Goal: Task Accomplishment & Management: Use online tool/utility

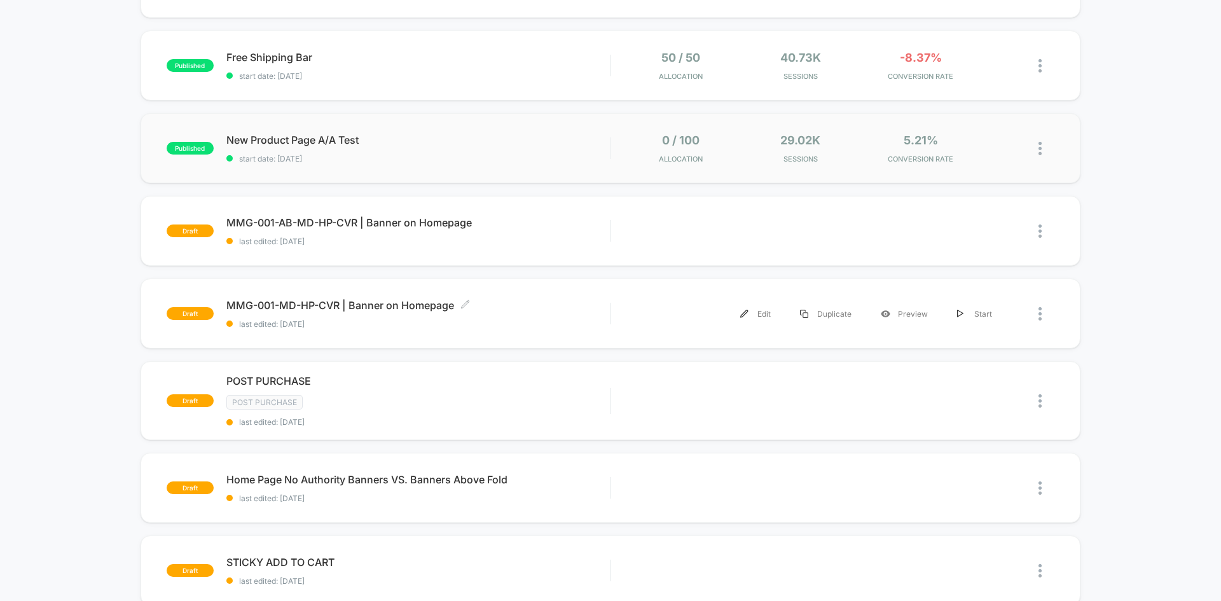
scroll to position [254, 0]
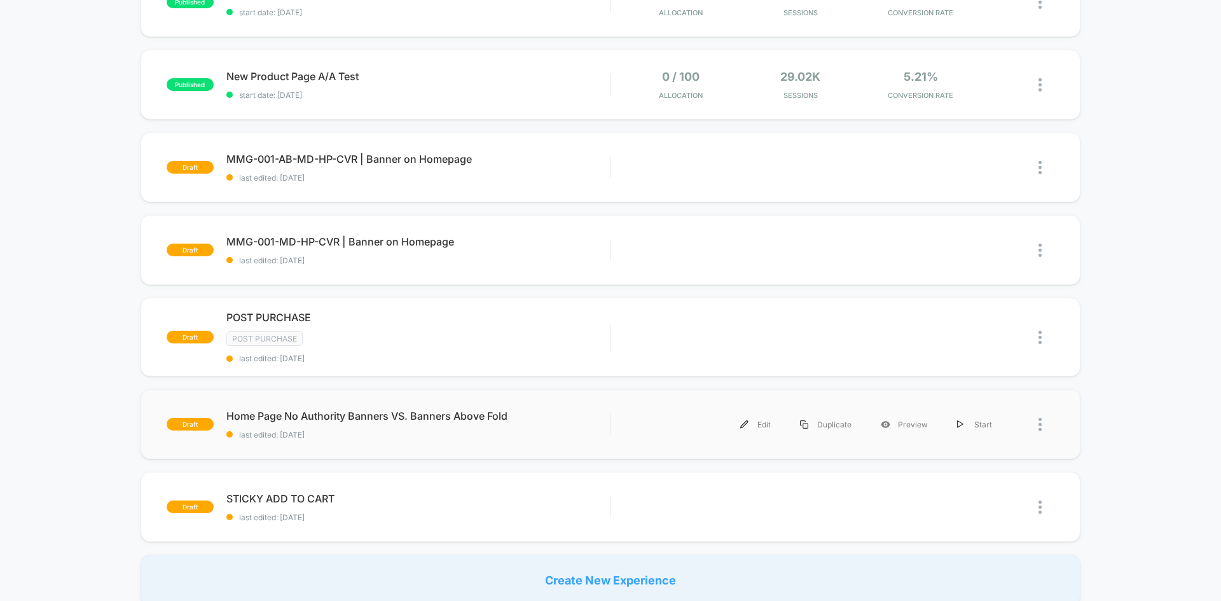
click at [1037, 427] on div at bounding box center [1031, 424] width 48 height 29
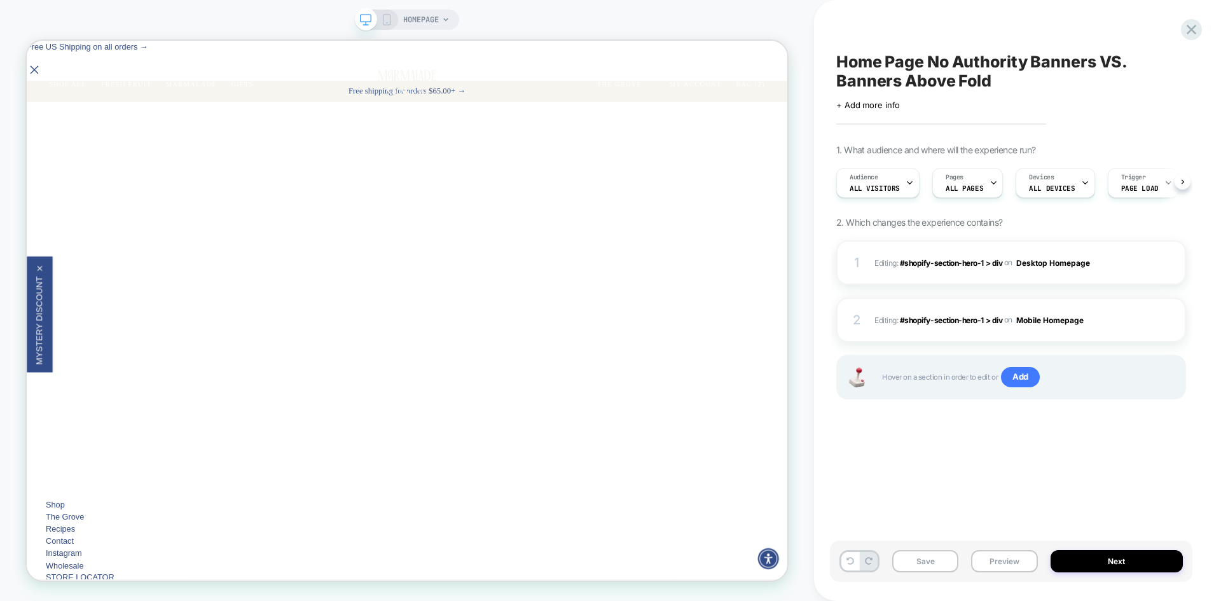
scroll to position [0, 1]
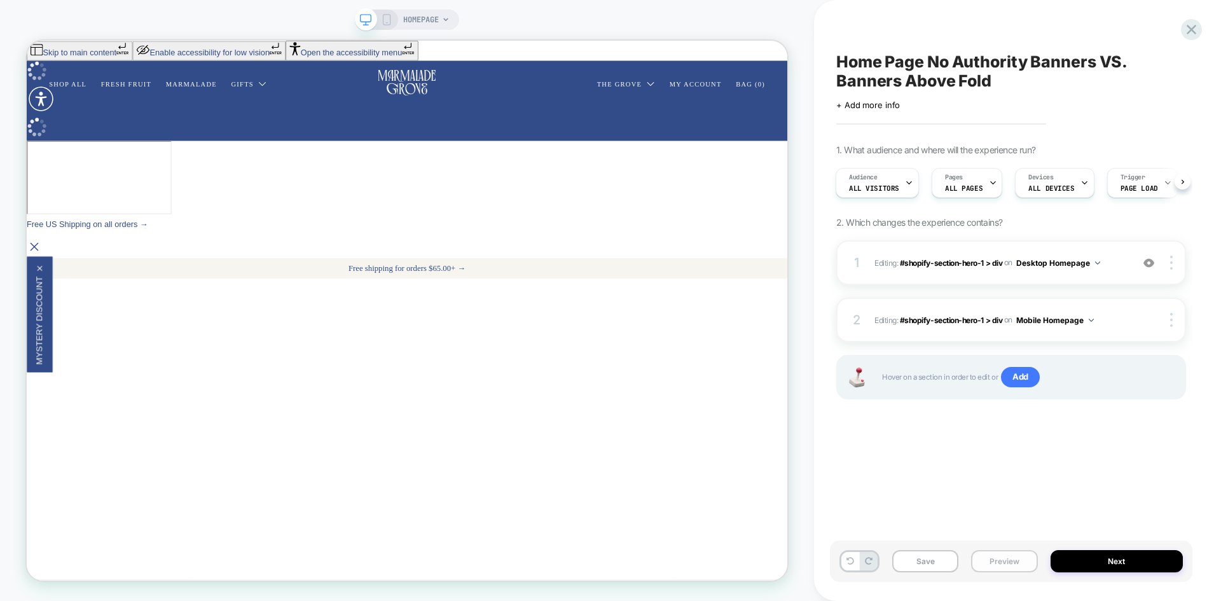
click at [1016, 564] on button "Preview" at bounding box center [1004, 561] width 66 height 22
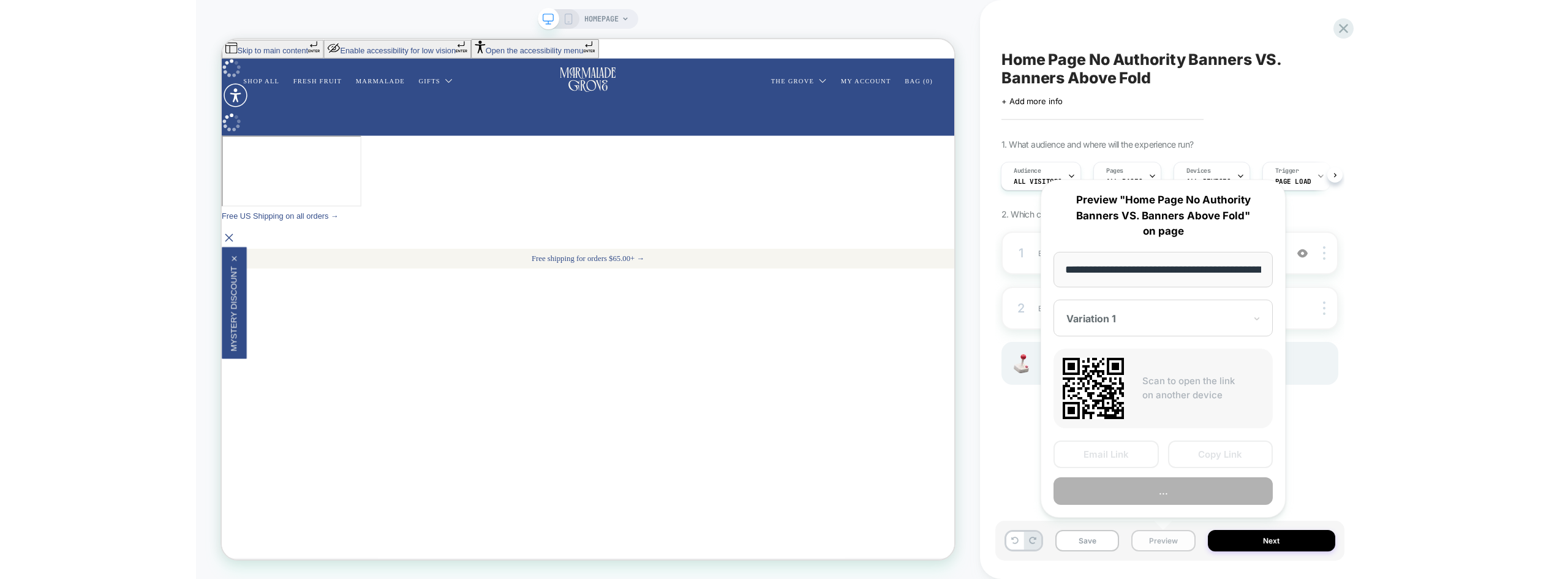
scroll to position [0, 75]
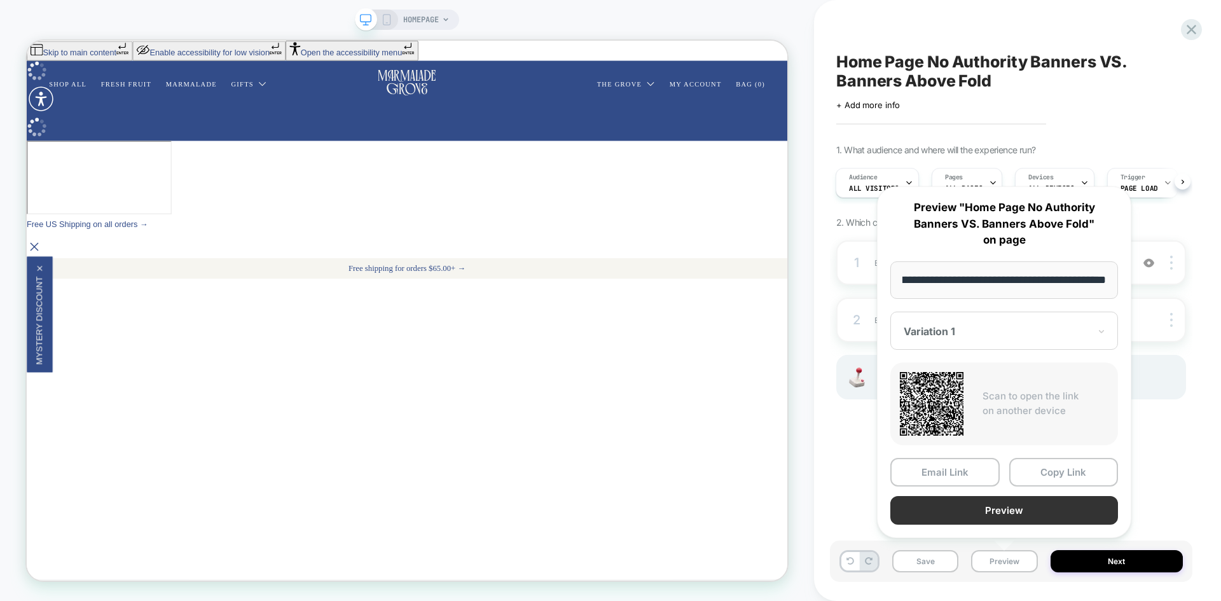
click at [981, 514] on button "Preview" at bounding box center [1004, 510] width 228 height 29
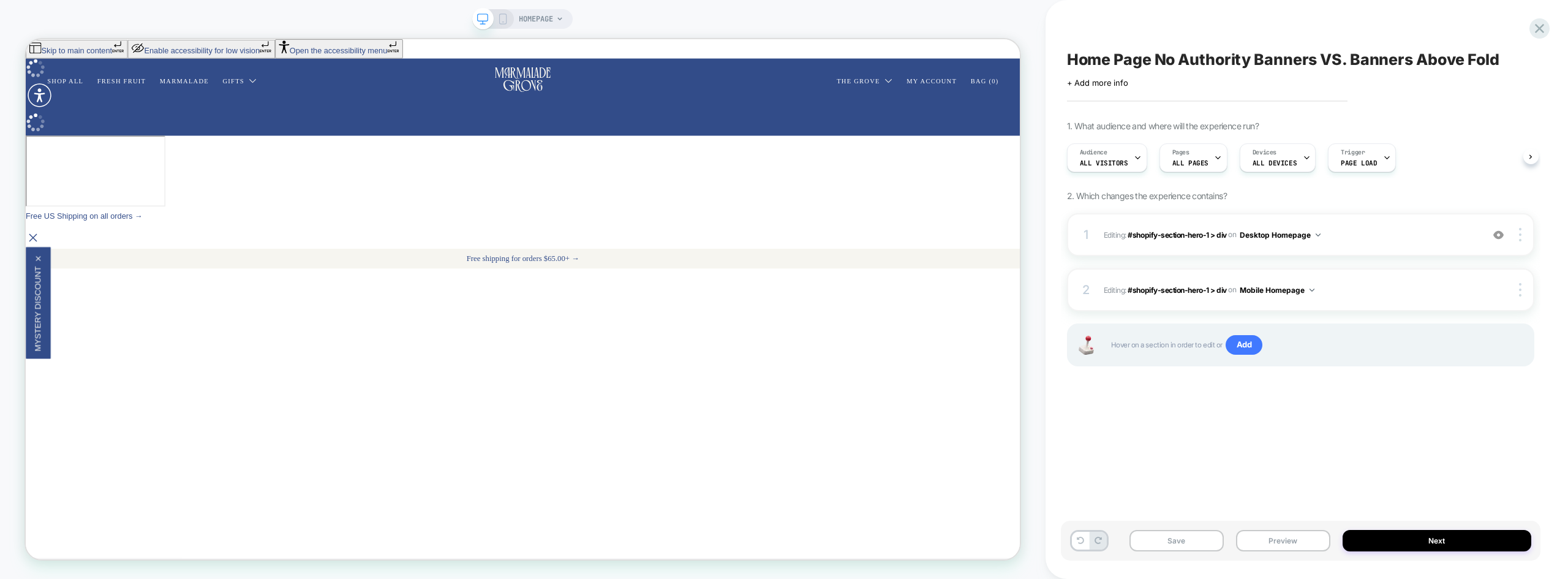
scroll to position [0, 0]
click at [1175, 22] on icon at bounding box center [1539, 28] width 16 height 16
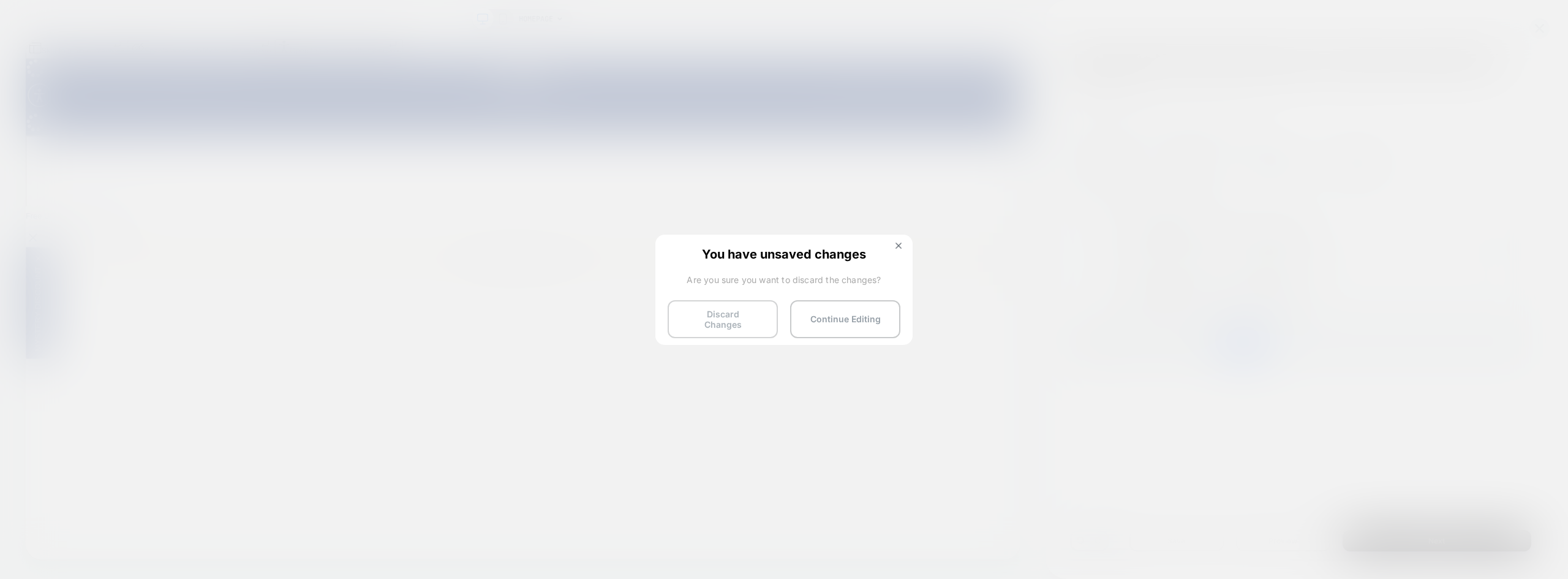
click at [719, 311] on button "Discard Changes" at bounding box center [722, 319] width 110 height 38
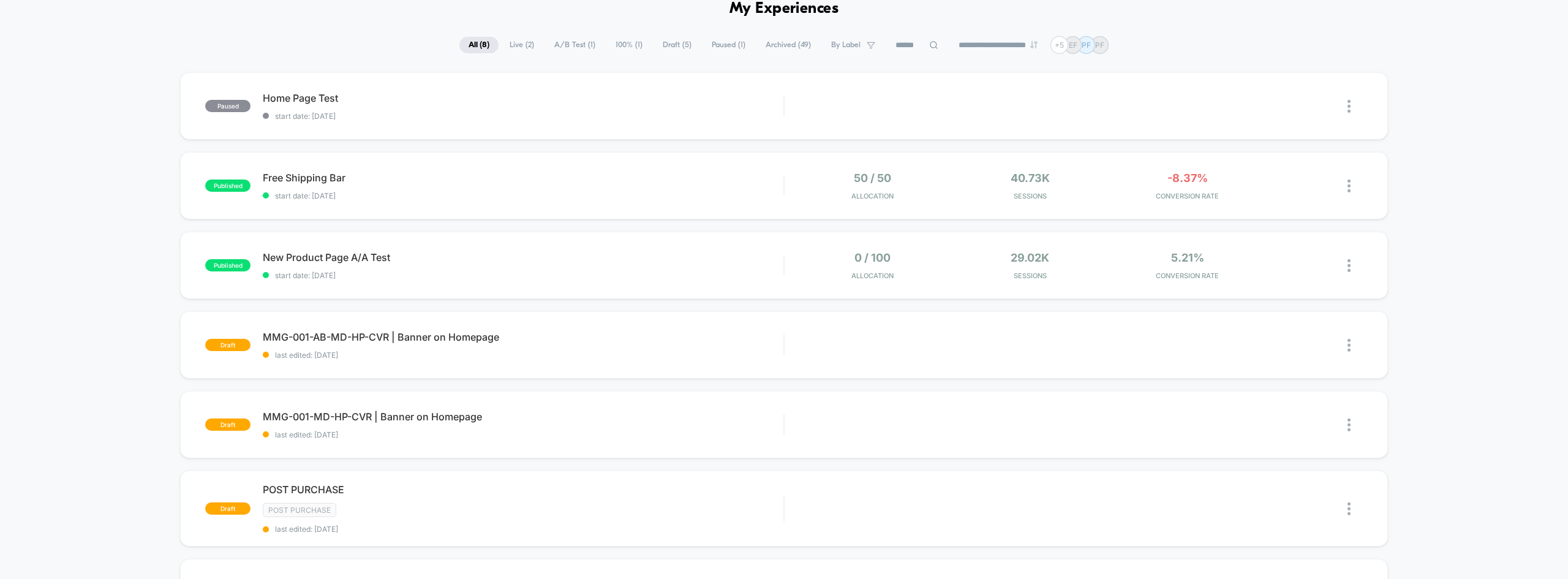
scroll to position [122, 0]
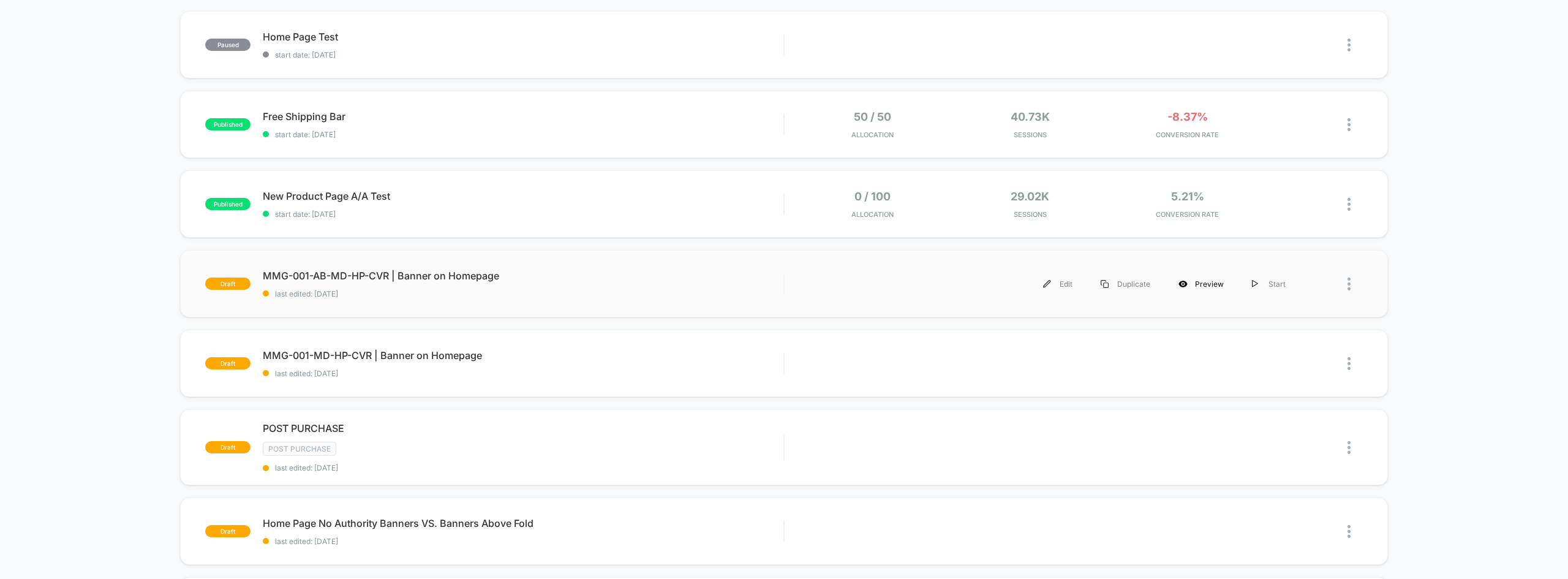
click at [1175, 280] on div "Preview" at bounding box center [1201, 283] width 73 height 28
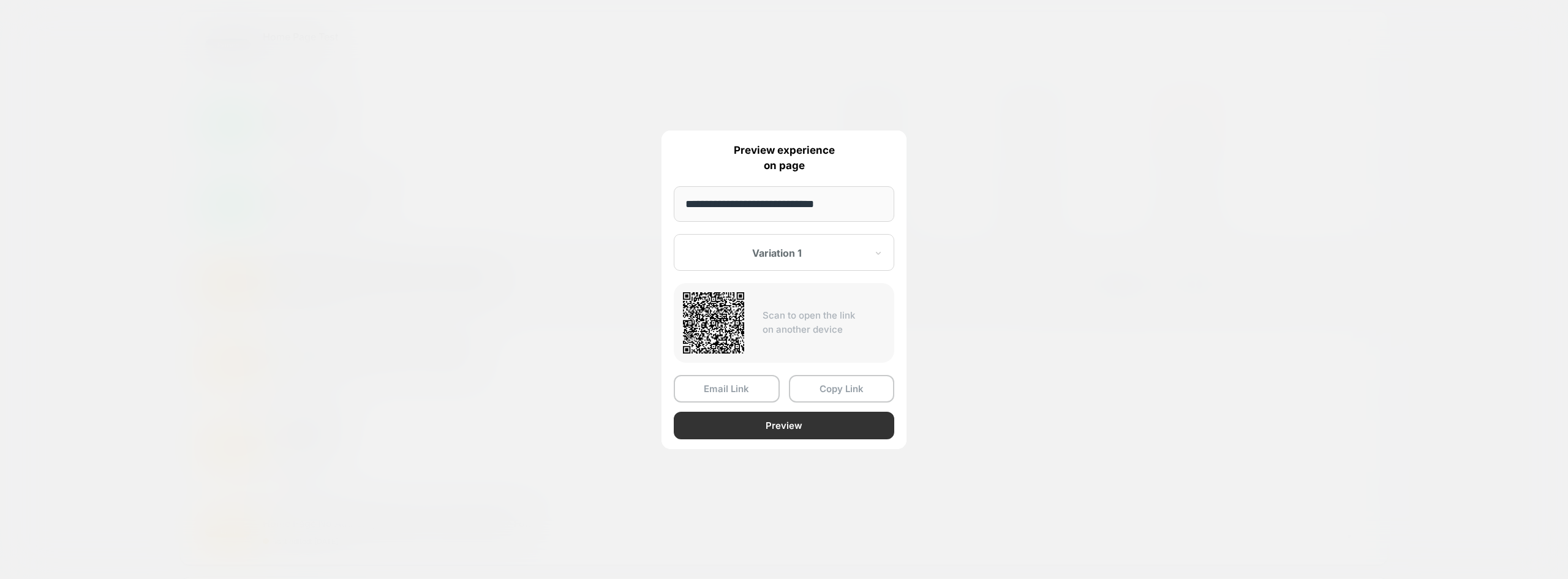
click at [770, 435] on button "Preview" at bounding box center [784, 425] width 221 height 28
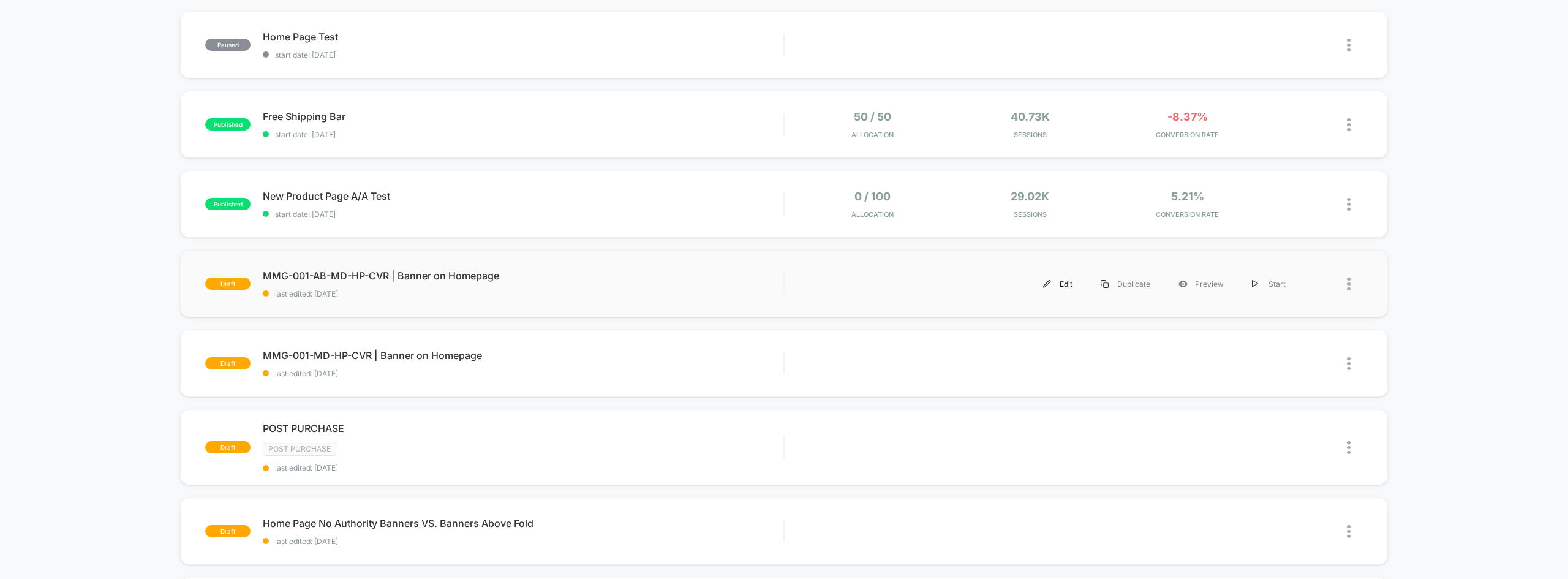
drag, startPoint x: 770, startPoint y: 435, endPoint x: 1071, endPoint y: 282, distance: 337.7
click at [1071, 282] on div "Edit" at bounding box center [1058, 283] width 58 height 28
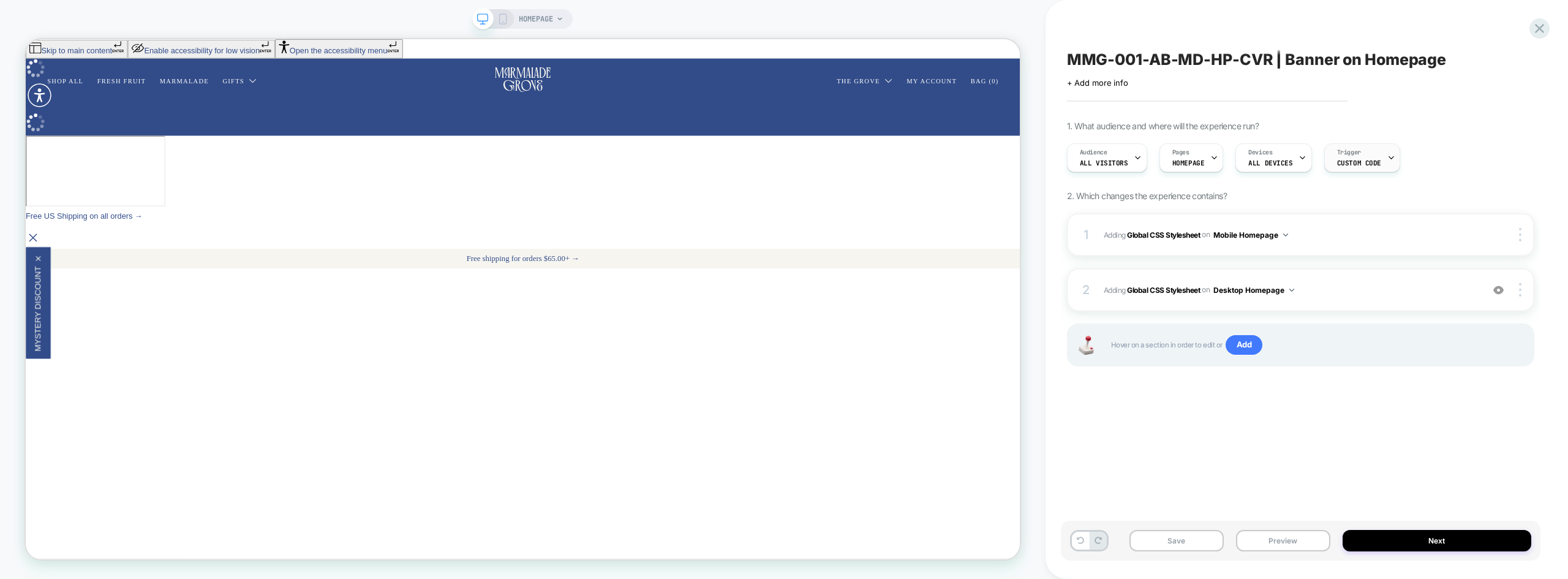
click at [1175, 159] on span "Custom Code" at bounding box center [1359, 163] width 44 height 9
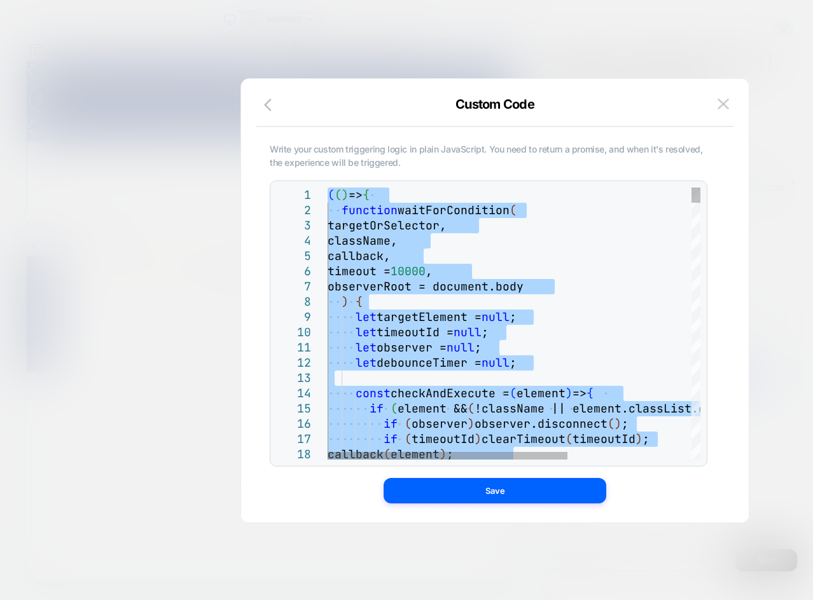
type textarea "**********"
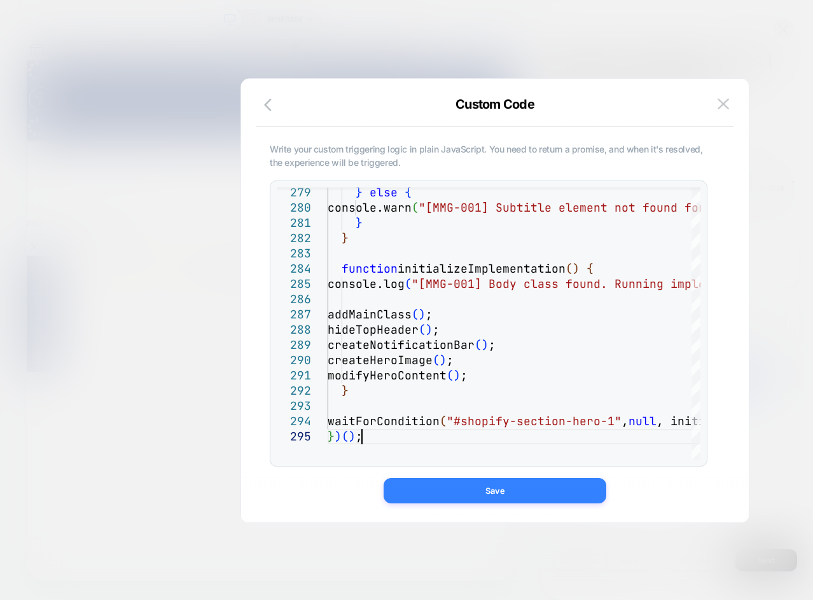
click at [507, 490] on button "Save" at bounding box center [494, 490] width 223 height 25
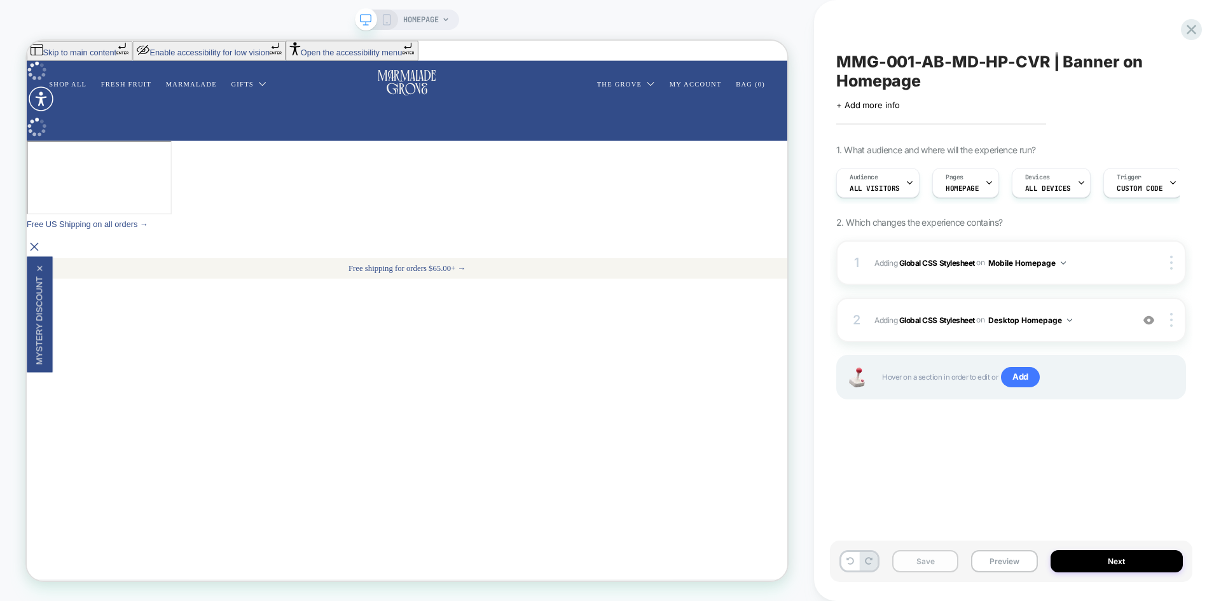
click at [918, 566] on button "Save" at bounding box center [925, 561] width 66 height 22
click at [941, 265] on b "Global CSS Stylesheet" at bounding box center [937, 263] width 76 height 10
click at [914, 318] on b "Global CSS Stylesheet" at bounding box center [937, 320] width 76 height 10
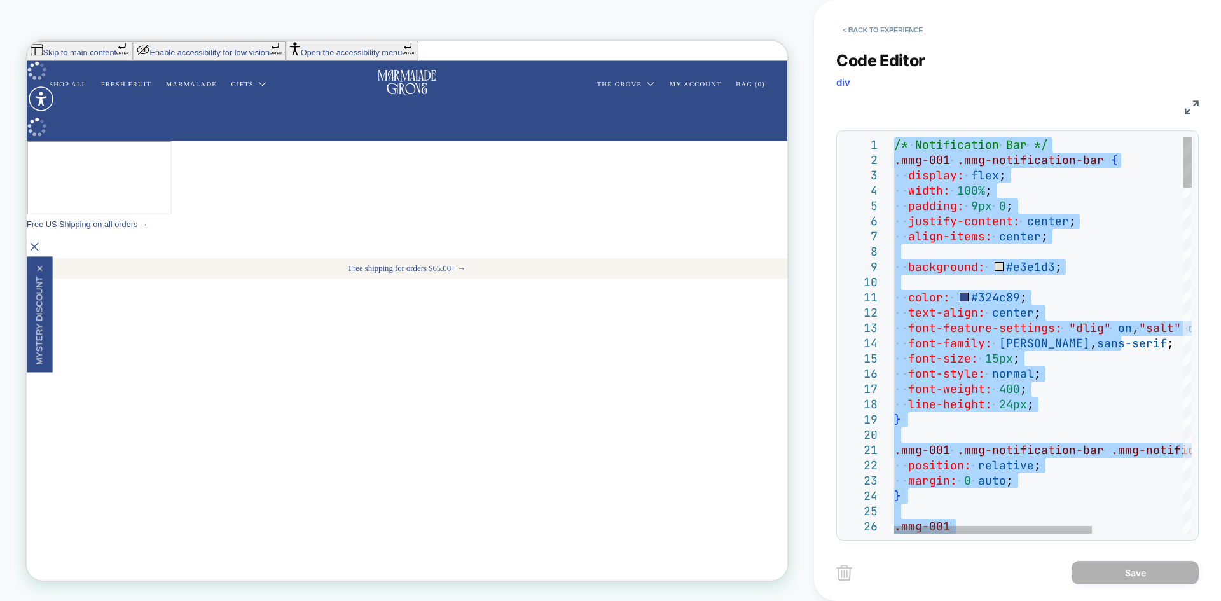
type textarea "**********"
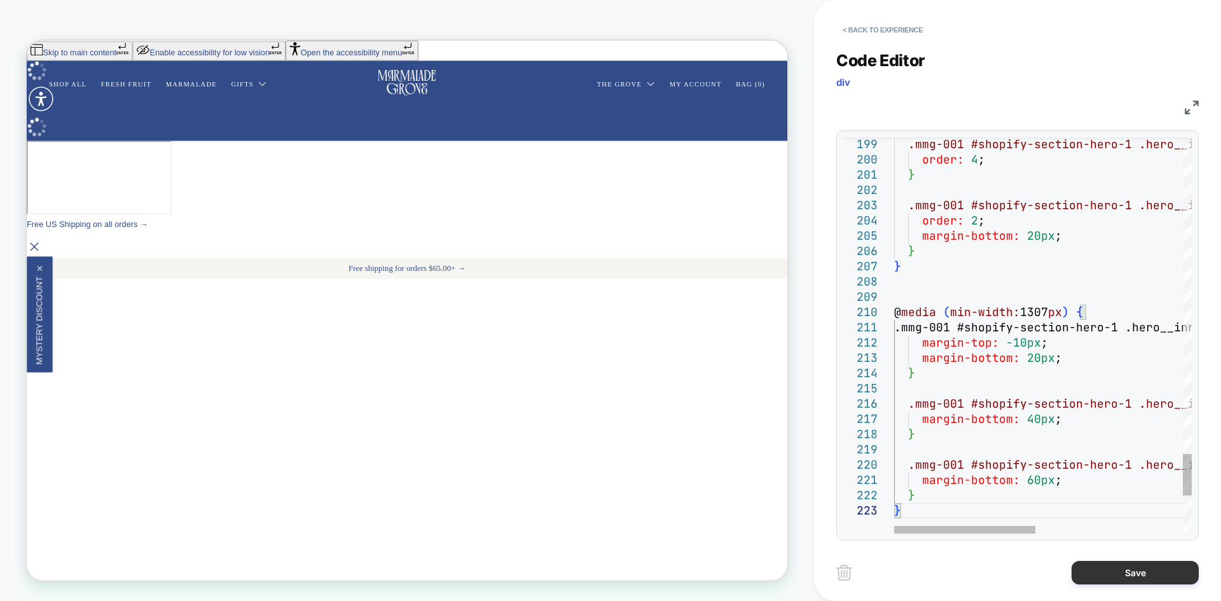
click at [1147, 581] on button "Save" at bounding box center [1135, 573] width 127 height 24
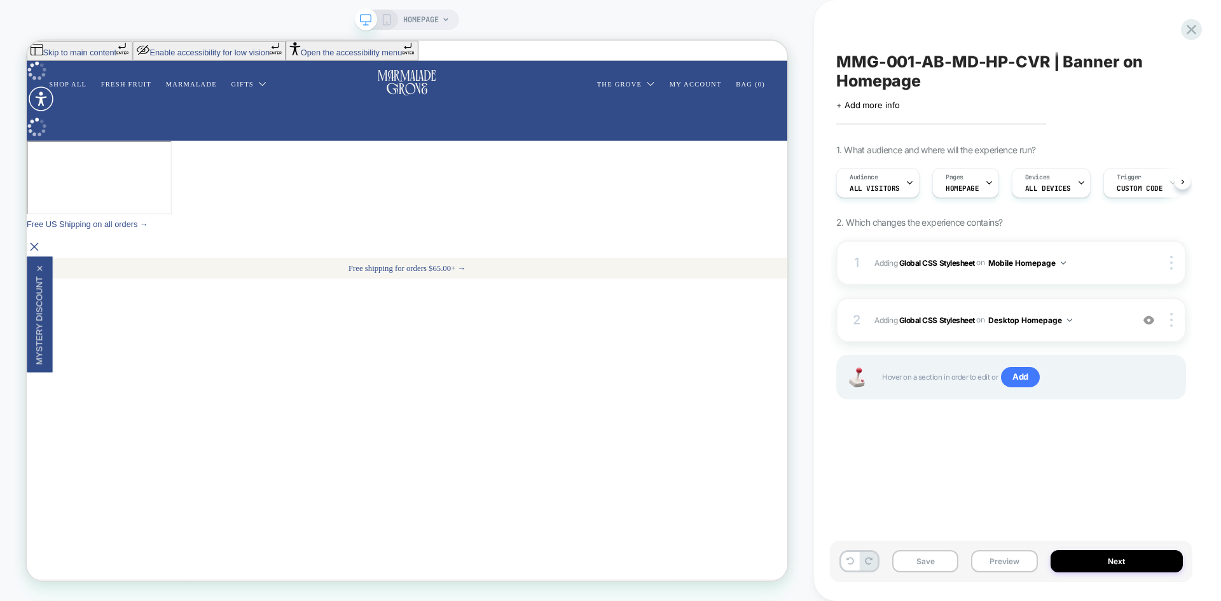
scroll to position [0, 1]
click at [388, 20] on icon at bounding box center [386, 19] width 11 height 11
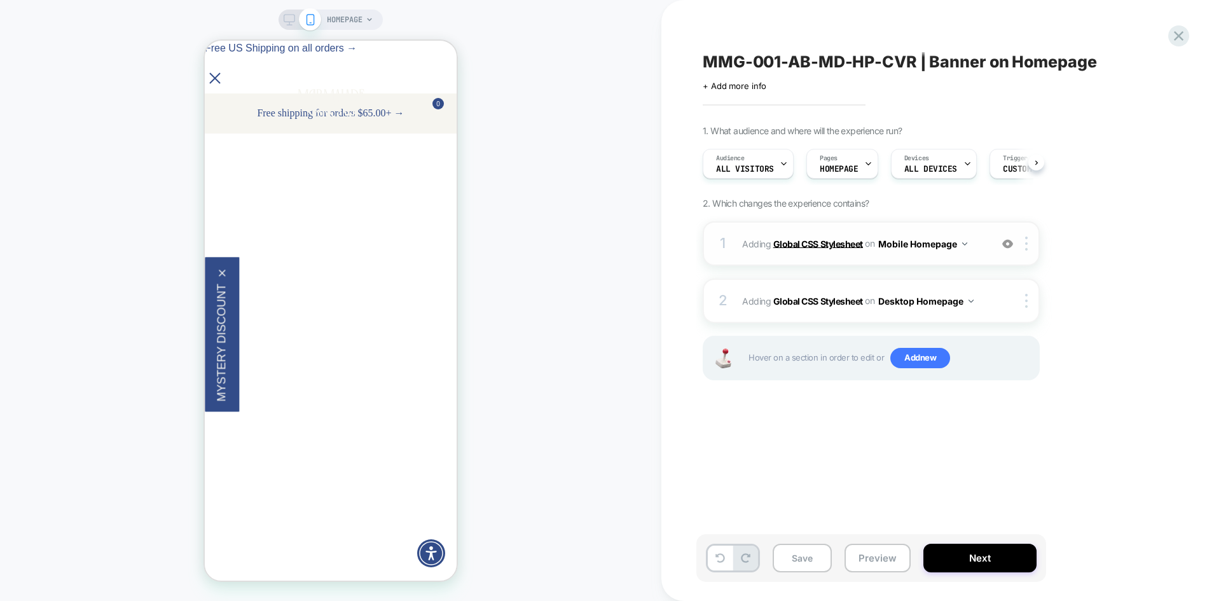
scroll to position [0, 1]
click at [801, 241] on b "Global CSS Stylesheet" at bounding box center [818, 243] width 90 height 11
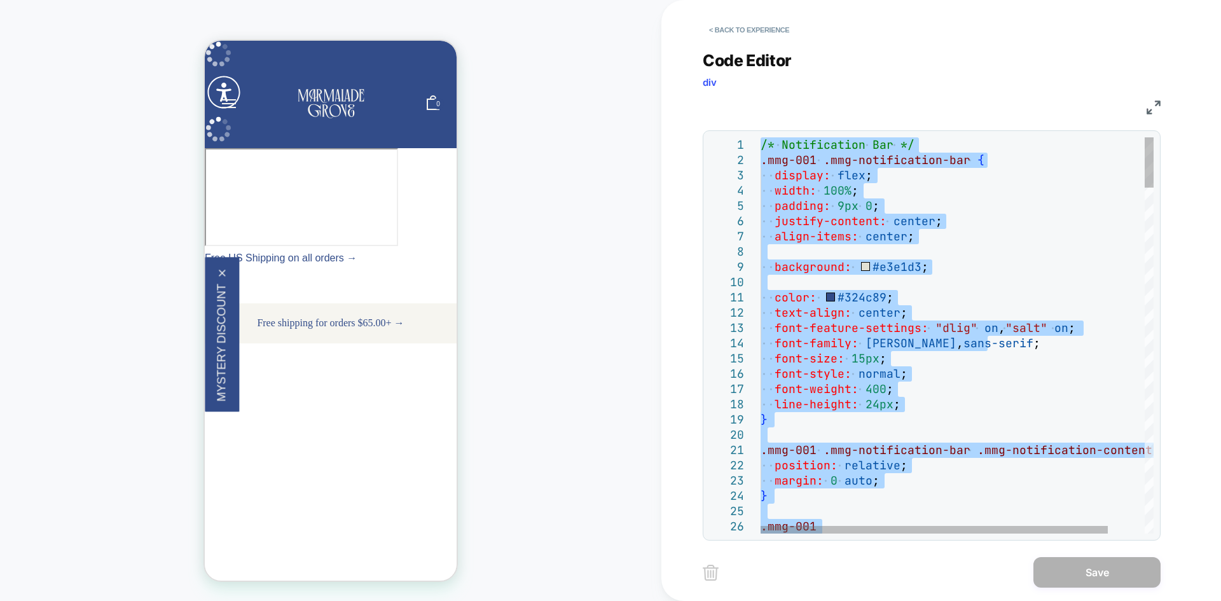
type textarea "**********"
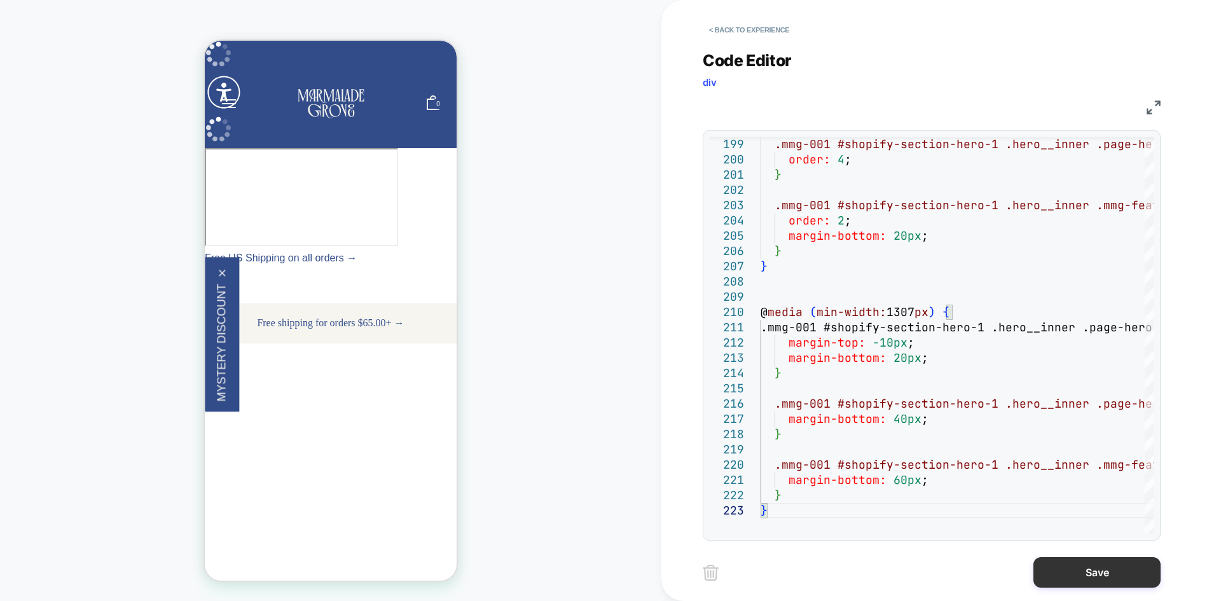
click at [1068, 567] on button "Save" at bounding box center [1096, 572] width 127 height 31
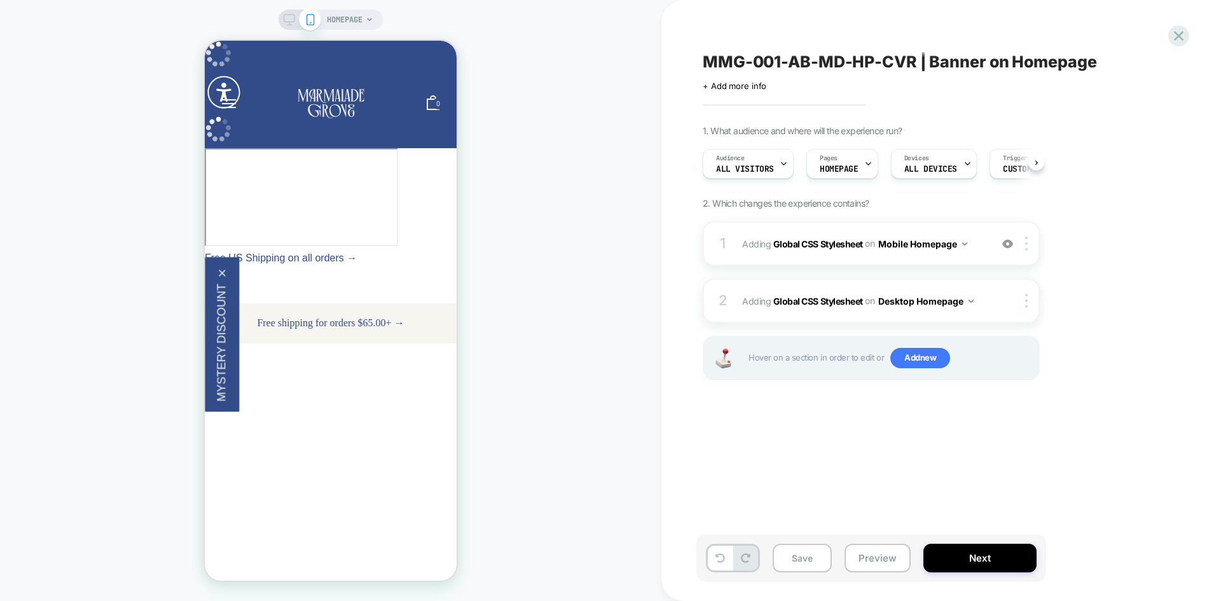
scroll to position [0, 1]
click at [803, 563] on button "Save" at bounding box center [802, 558] width 59 height 29
click at [872, 555] on button "Preview" at bounding box center [878, 558] width 66 height 29
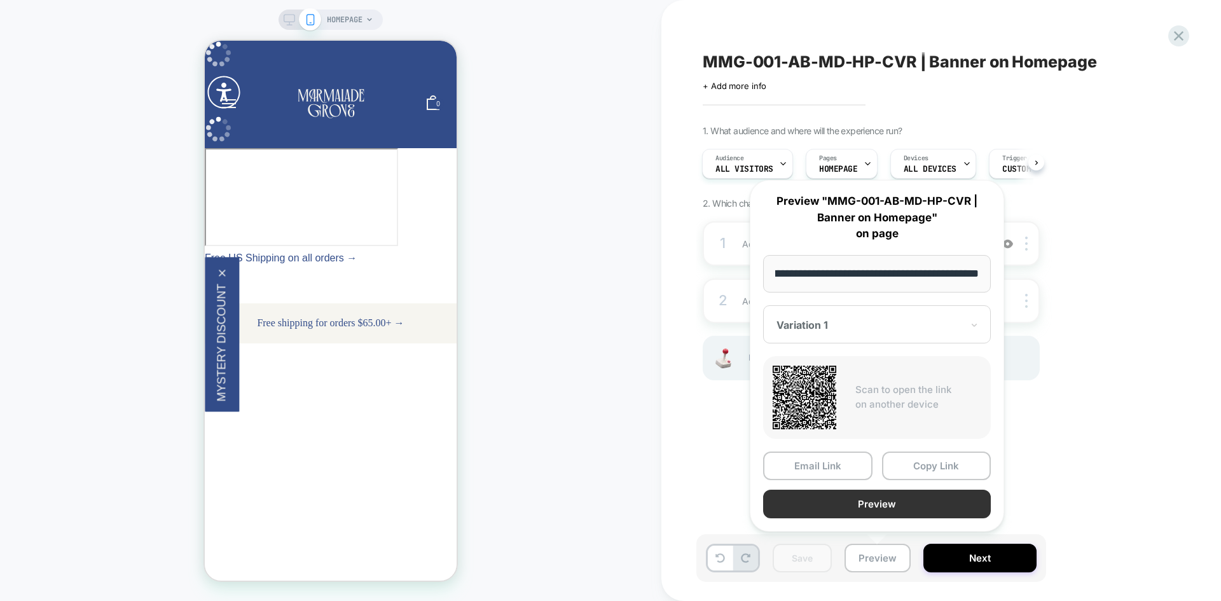
scroll to position [0, 0]
click at [864, 501] on button "Preview" at bounding box center [877, 504] width 228 height 29
